Goal: Transaction & Acquisition: Purchase product/service

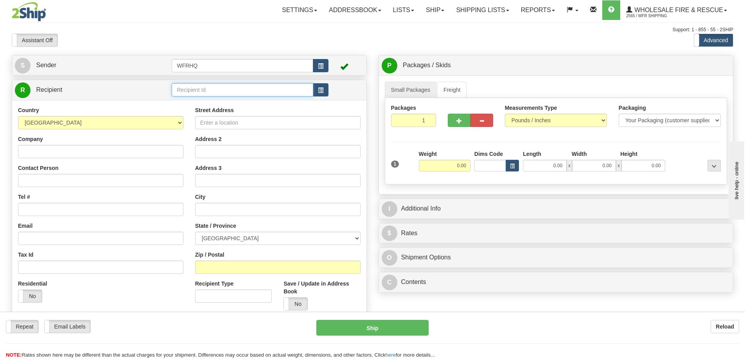
click at [190, 89] on input "text" at bounding box center [243, 89] width 142 height 13
click at [216, 103] on div "CARB440C" at bounding box center [241, 102] width 134 height 9
type input "CARB440C"
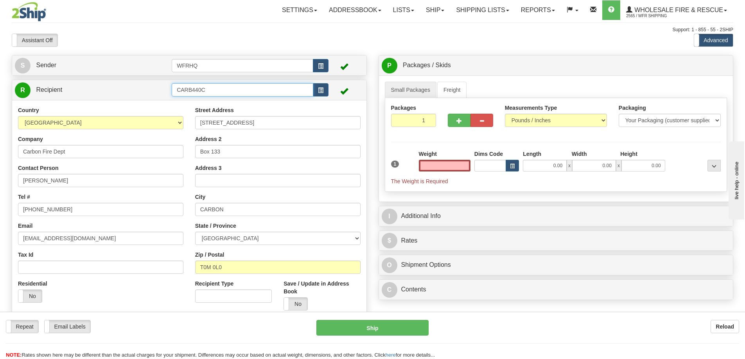
type input "0.00"
click at [213, 91] on input "CARB440C" at bounding box center [243, 89] width 142 height 13
type input "CARB44MA"
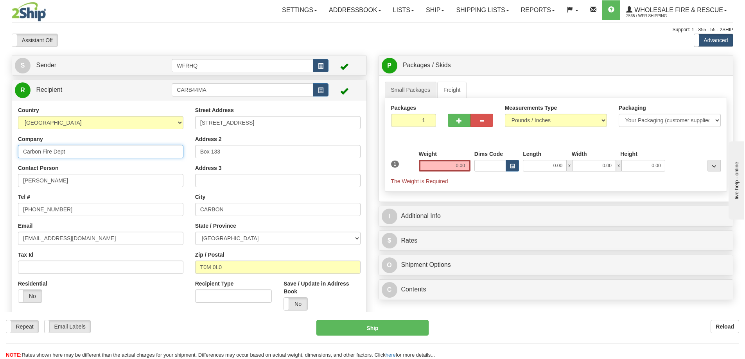
click at [75, 153] on div "Country AFGHANISTAN ALAND ISLANDS ALBANIA ALGERIA AMERICAN SAMOA ANDORRA ANGOLA…" at bounding box center [189, 211] width 354 height 222
click at [42, 151] on input "Carbon Fire Dept" at bounding box center [100, 151] width 165 height 13
type input "Carberry North Cyrpress Fire Dept"
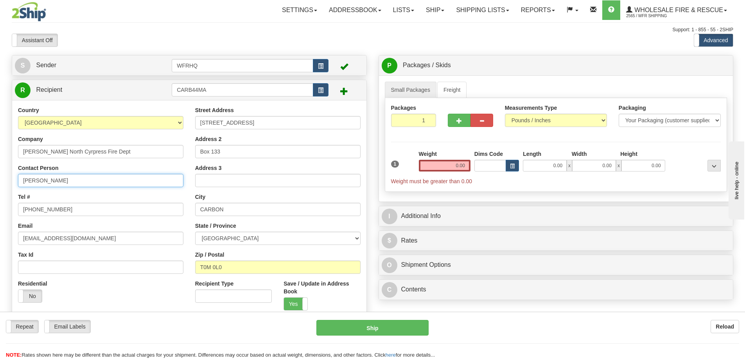
drag, startPoint x: 68, startPoint y: 180, endPoint x: -7, endPoint y: 177, distance: 74.7
click at [0, 177] on html "Training Course Close Toggle navigation Settings Shipping Preferences New Sende…" at bounding box center [372, 179] width 745 height 359
type input "Clyde McCallum"
type input "204-725-7699"
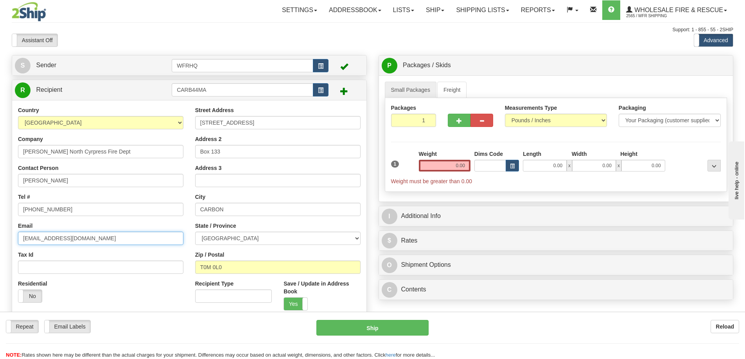
drag, startPoint x: 114, startPoint y: 240, endPoint x: -115, endPoint y: 236, distance: 228.3
click at [0, 236] on html "Training Course Close Toggle navigation Settings Shipping Preferences New Sende…" at bounding box center [372, 179] width 745 height 359
paste input "lydem@mymts.net"
type input "clydem@mymts.net"
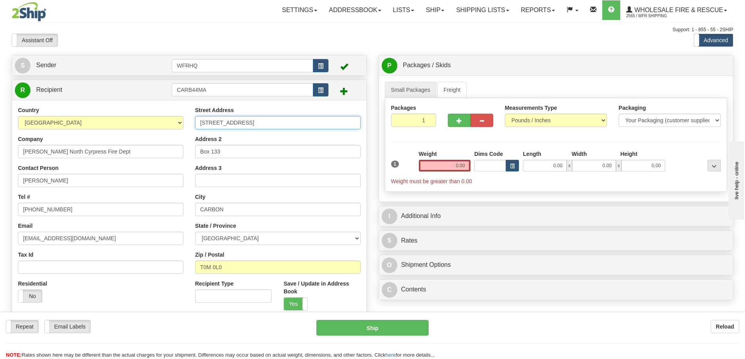
drag, startPoint x: 213, startPoint y: 124, endPoint x: 73, endPoint y: 121, distance: 140.0
click at [73, 121] on div "Country AFGHANISTAN ALAND ISLANDS ALBANIA ALGERIA AMERICAN SAMOA ANDORRA ANGOLA…" at bounding box center [189, 211] width 354 height 210
type input "44 Main Street"
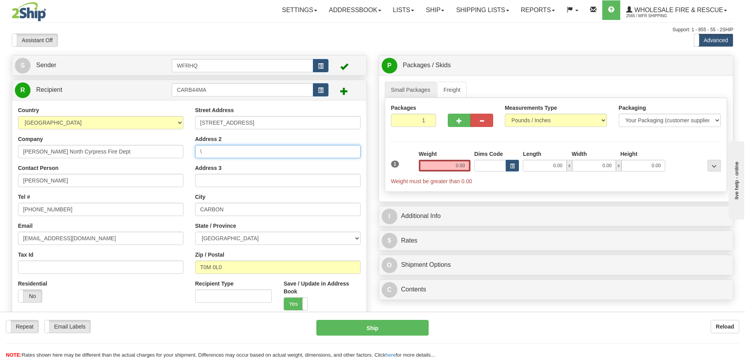
type input "\"
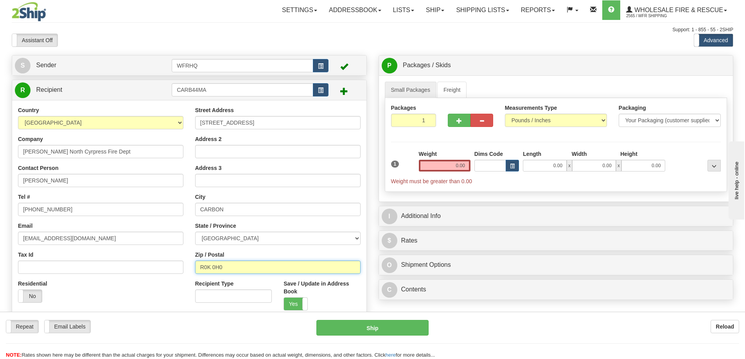
type input "R0K 0H0"
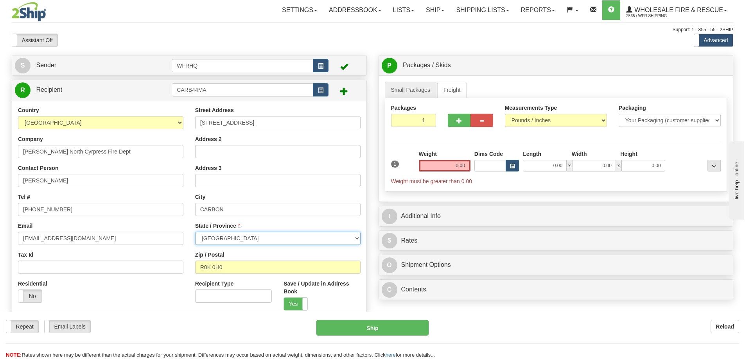
type input "CARBERRY"
select select "MB"
click at [439, 165] on input "0.00" at bounding box center [445, 166] width 52 height 12
click at [446, 167] on input "text" at bounding box center [445, 166] width 52 height 12
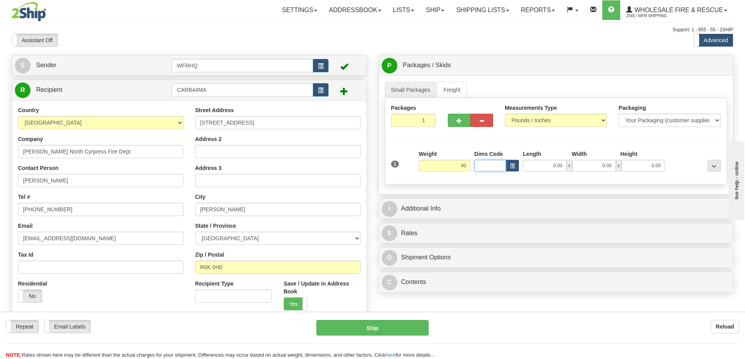
type input "40.00"
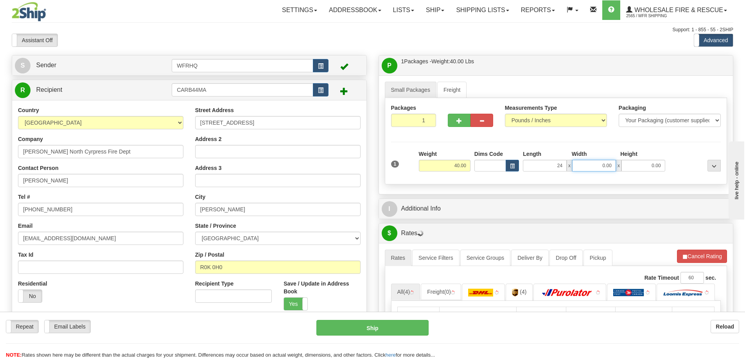
type input "24.00"
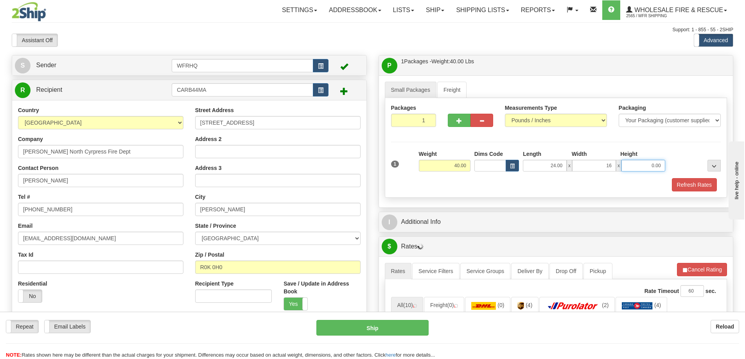
type input "16.00"
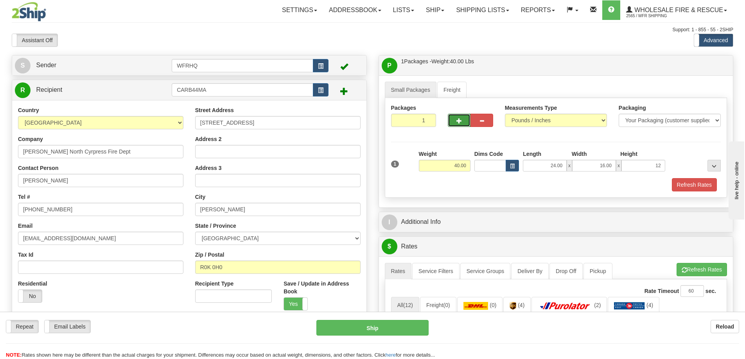
type input "12.00"
click at [452, 122] on button "button" at bounding box center [459, 120] width 23 height 13
radio input "true"
type input "2"
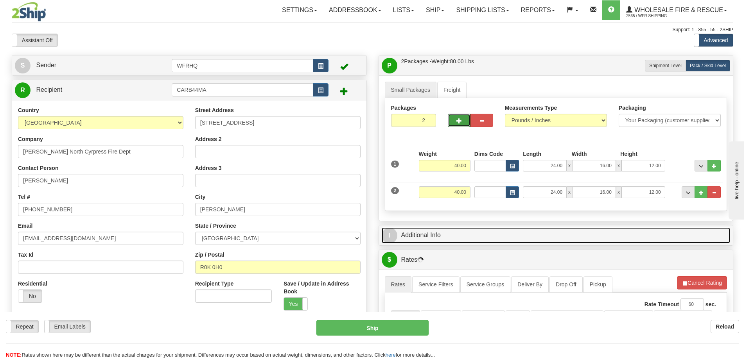
click at [469, 229] on link "I Additional Info" at bounding box center [556, 236] width 349 height 16
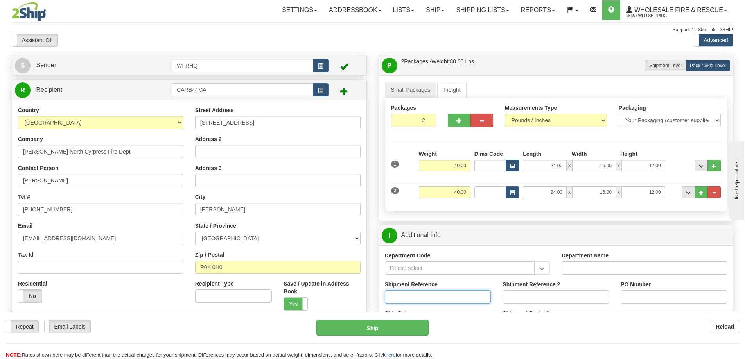
click at [417, 292] on input "Shipment Reference" at bounding box center [438, 296] width 106 height 13
type input "S"
click at [463, 301] on input "Shipment Reference" at bounding box center [438, 296] width 106 height 13
type input "S46153-30482"
type input "Clyde Fire Chief"
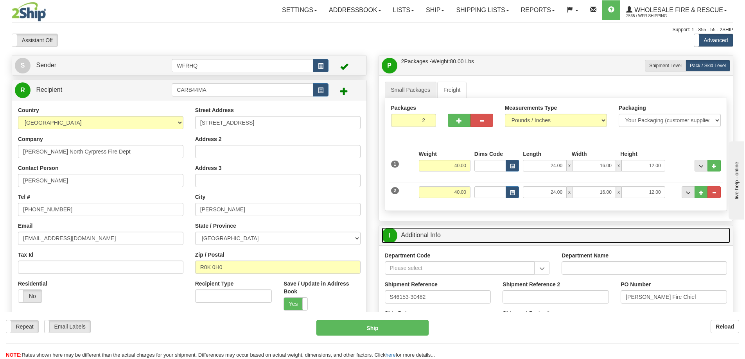
click at [532, 231] on link "I Additional Info" at bounding box center [556, 236] width 349 height 16
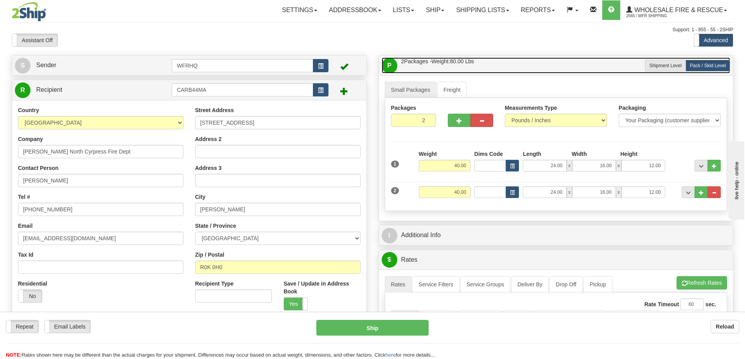
click at [508, 63] on link "P Packages / Skids 2 Packages - Weight: 80.00 Lbs 1 Skids - Weight: 0.00 Lbs" at bounding box center [556, 65] width 349 height 16
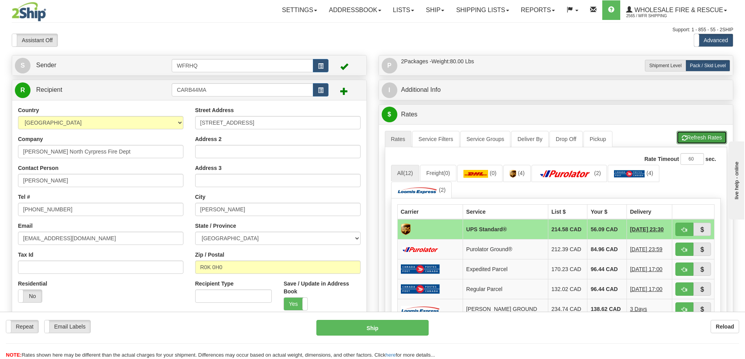
click at [685, 136] on span "button" at bounding box center [683, 138] width 5 height 5
click at [682, 228] on span "button" at bounding box center [683, 230] width 5 height 5
type input "11"
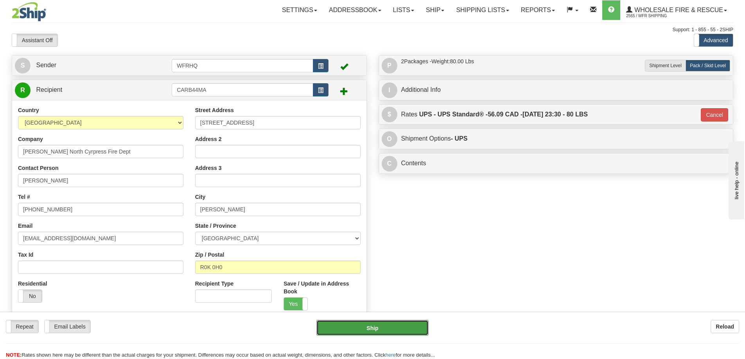
click at [386, 335] on button "Ship" at bounding box center [372, 328] width 112 height 16
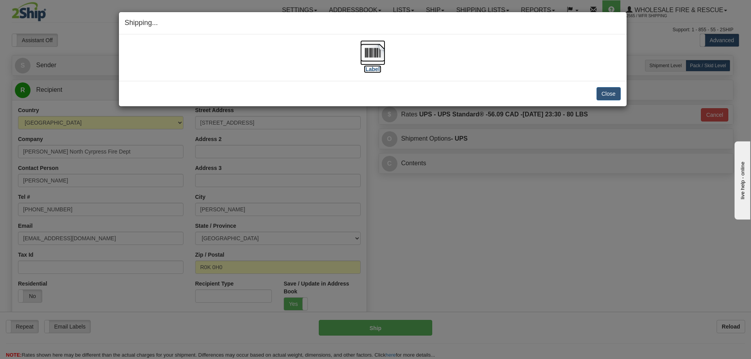
click at [376, 55] on img at bounding box center [372, 52] width 25 height 25
click at [619, 92] on button "Close" at bounding box center [608, 93] width 24 height 13
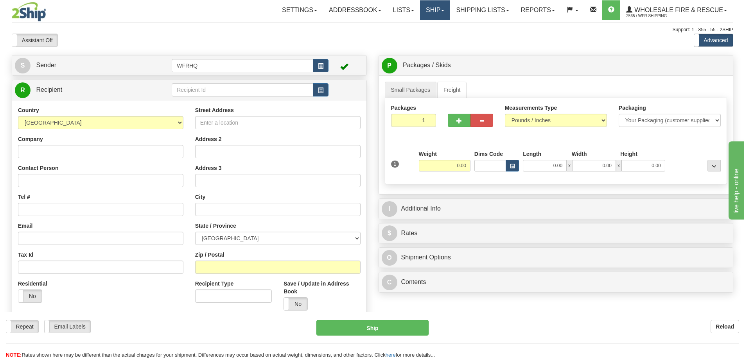
click at [443, 15] on link "Ship" at bounding box center [435, 10] width 30 height 20
click at [477, 13] on link "Shipping lists" at bounding box center [482, 10] width 65 height 20
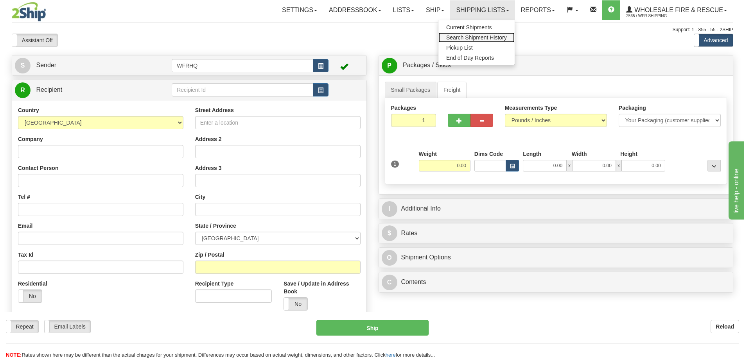
click at [469, 36] on span "Search Shipment History" at bounding box center [476, 37] width 61 height 6
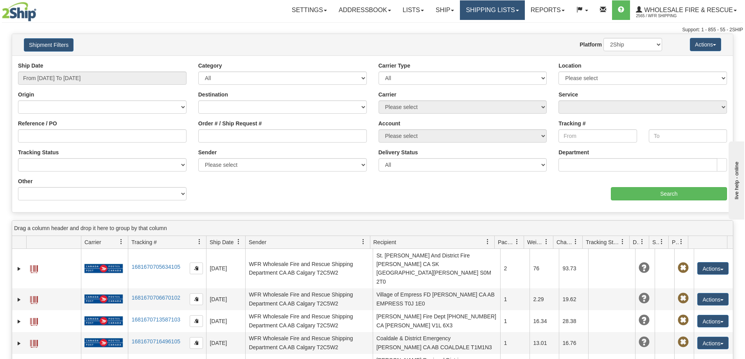
click at [479, 15] on link "Shipping lists" at bounding box center [492, 10] width 65 height 20
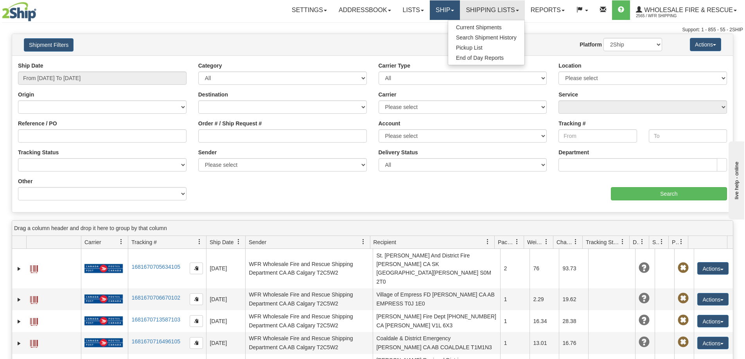
click at [444, 16] on link "Ship" at bounding box center [445, 10] width 30 height 20
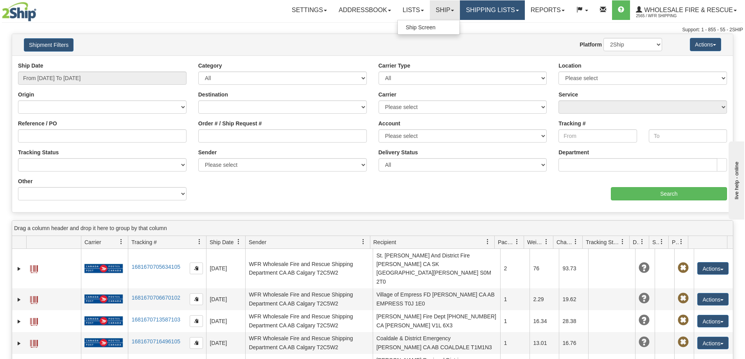
click at [479, 16] on link "Shipping lists" at bounding box center [492, 10] width 65 height 20
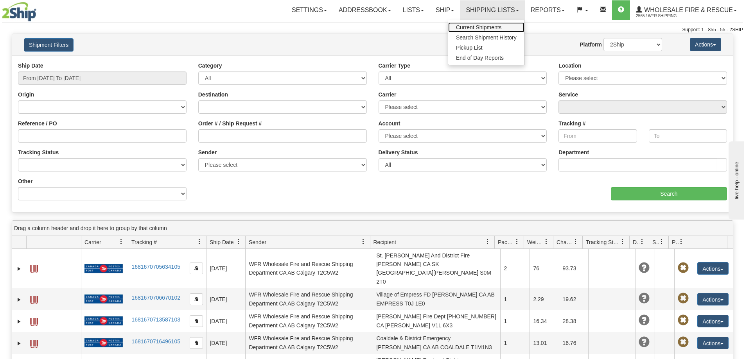
click at [477, 30] on link "Current Shipments" at bounding box center [486, 27] width 76 height 10
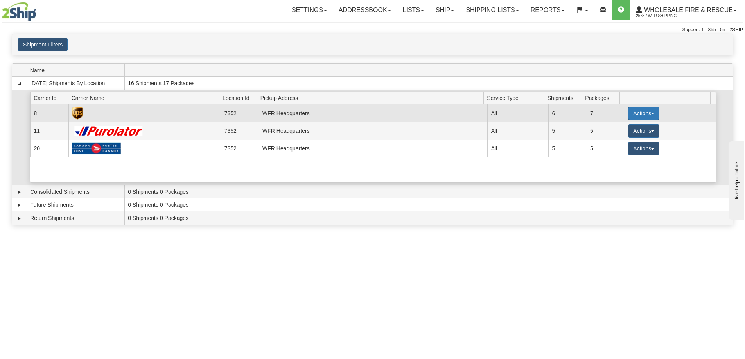
click at [648, 110] on button "Actions" at bounding box center [643, 113] width 31 height 13
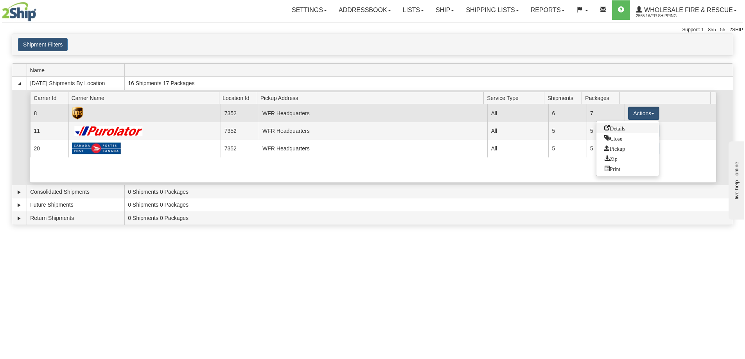
click at [622, 125] on span "Details" at bounding box center [614, 127] width 21 height 5
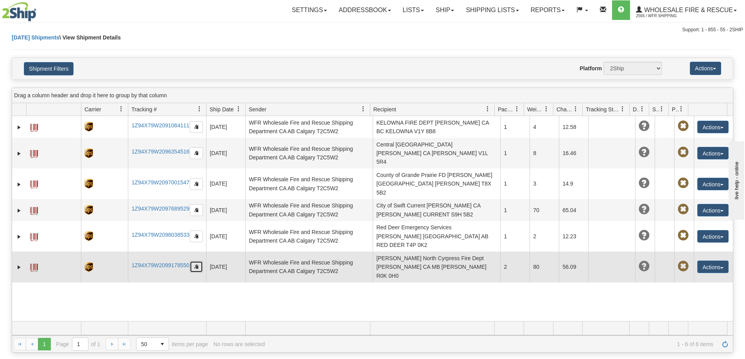
click at [201, 261] on button "button" at bounding box center [196, 267] width 13 height 12
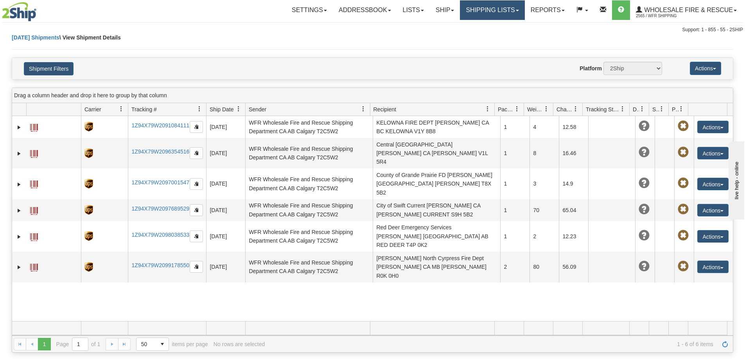
click at [495, 9] on link "Shipping lists" at bounding box center [492, 10] width 65 height 20
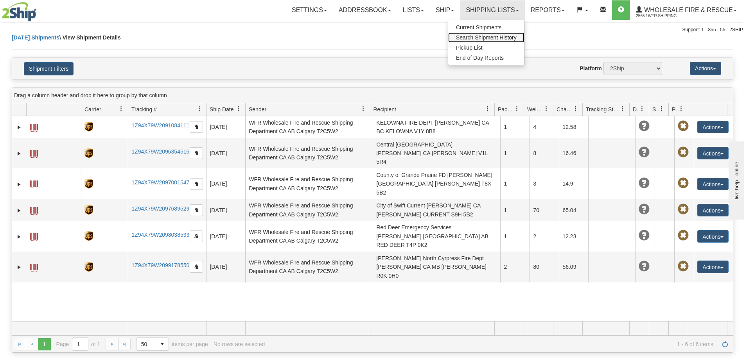
click at [468, 41] on link "Search Shipment History" at bounding box center [486, 37] width 76 height 10
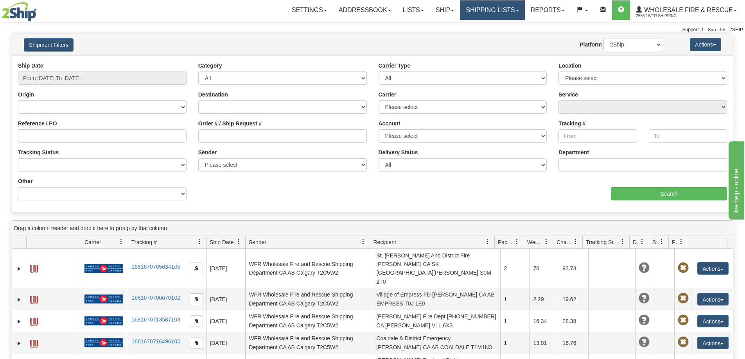
click at [486, 13] on link "Shipping lists" at bounding box center [492, 10] width 65 height 20
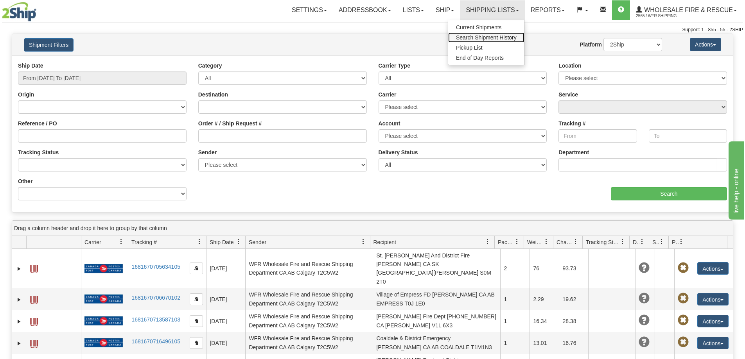
click at [467, 40] on span "Search Shipment History" at bounding box center [486, 37] width 61 height 6
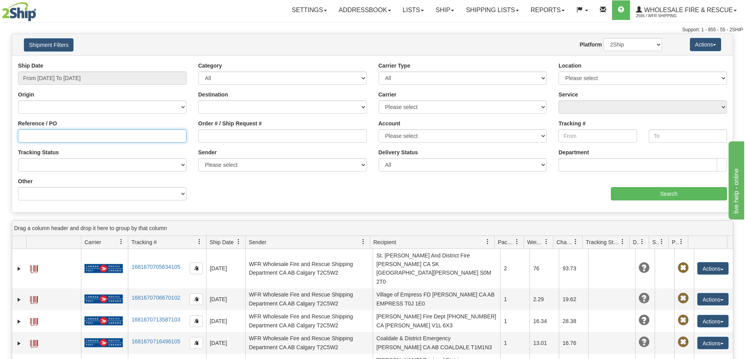
click at [66, 135] on input "Reference / PO" at bounding box center [102, 135] width 168 height 13
type input "30279"
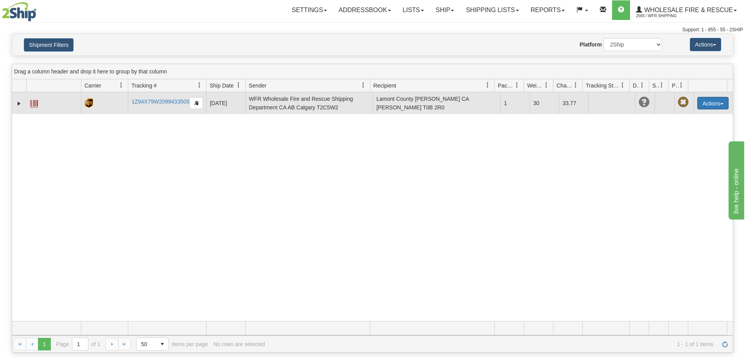
click at [708, 100] on button "Actions" at bounding box center [712, 103] width 31 height 13
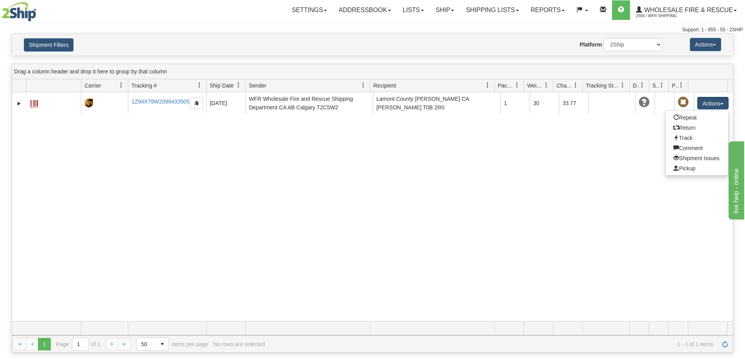
click at [459, 155] on div "31494900 2565 1Z94X79W2099433505 08/19/2025 08/19/2025 05:24:20 PM WFR Wholesal…" at bounding box center [372, 206] width 720 height 229
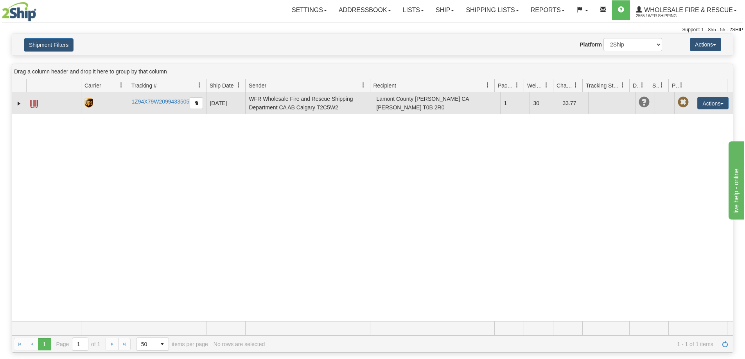
click at [329, 103] on td "WFR Wholesale Fire and Rescue Shipping Department CA AB Calgary T2C5W2" at bounding box center [308, 103] width 127 height 22
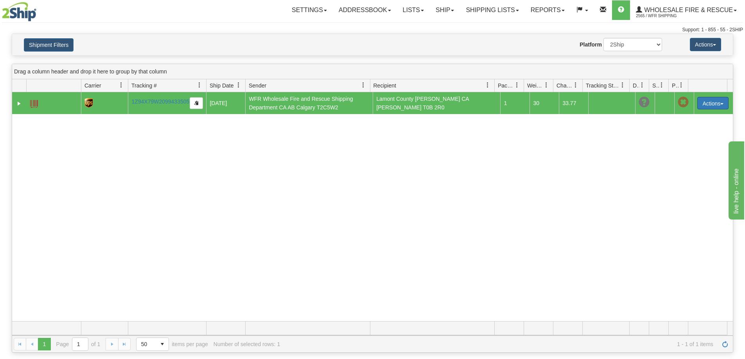
click at [705, 105] on button "Actions" at bounding box center [712, 103] width 31 height 13
click at [393, 156] on div "31494900 2565 1Z94X79W2099433505 08/19/2025 08/19/2025 05:24:20 PM WFR Wholesal…" at bounding box center [372, 206] width 720 height 229
click at [162, 99] on link "1Z94X79W2099433505" at bounding box center [160, 102] width 58 height 6
click at [30, 103] on span at bounding box center [34, 104] width 8 height 8
click at [19, 102] on link "Expand" at bounding box center [19, 104] width 8 height 8
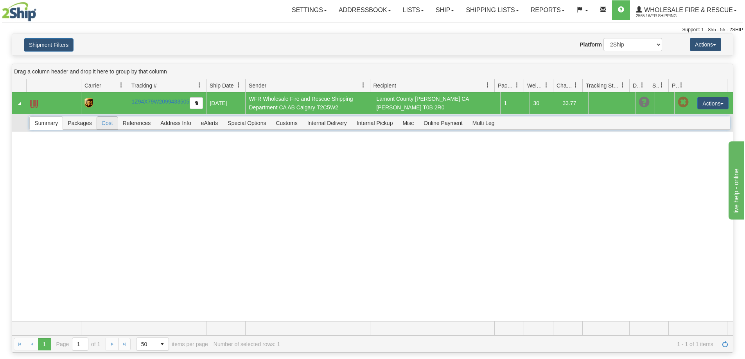
click at [107, 124] on span "Cost" at bounding box center [107, 123] width 21 height 13
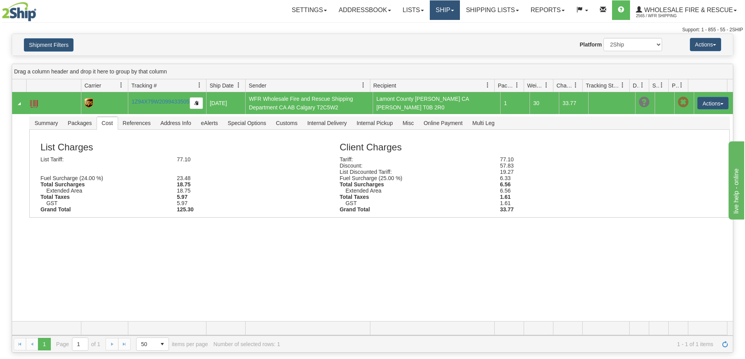
click at [446, 10] on link "Ship" at bounding box center [445, 10] width 30 height 20
click at [433, 29] on link "Ship Screen" at bounding box center [429, 27] width 62 height 10
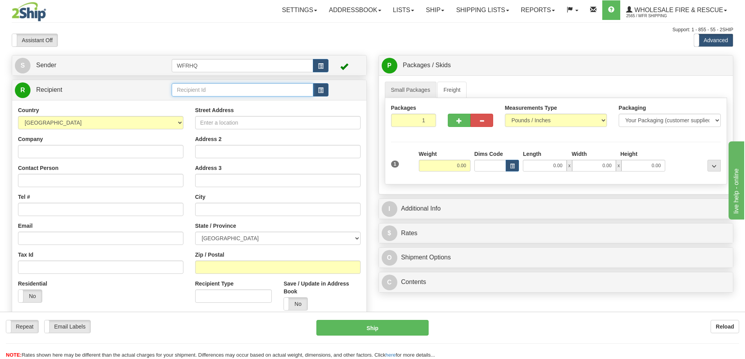
click at [246, 90] on input "text" at bounding box center [243, 89] width 142 height 13
